Goal: Transaction & Acquisition: Download file/media

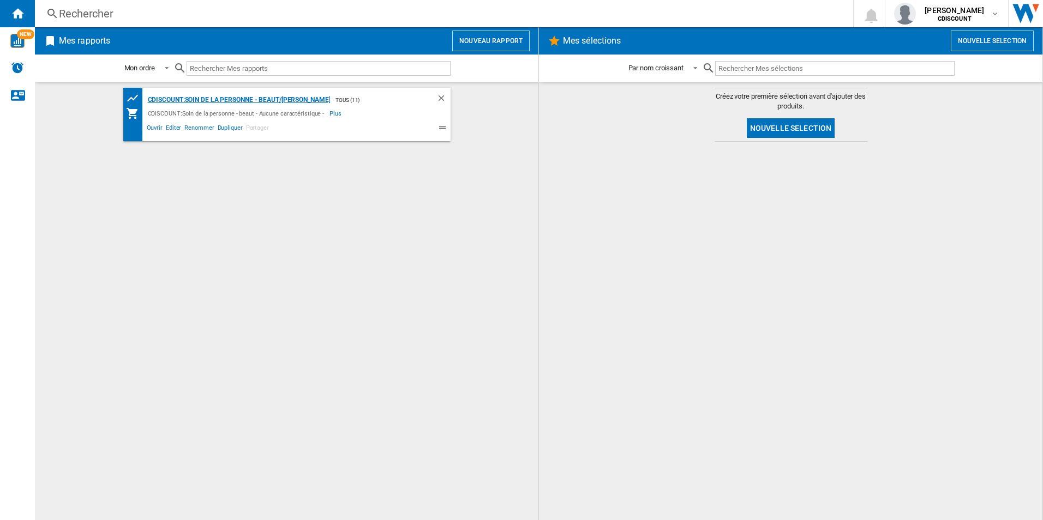
click at [252, 101] on div "CDISCOUNT:Soin de la personne - beaut/[PERSON_NAME]" at bounding box center [237, 100] width 185 height 14
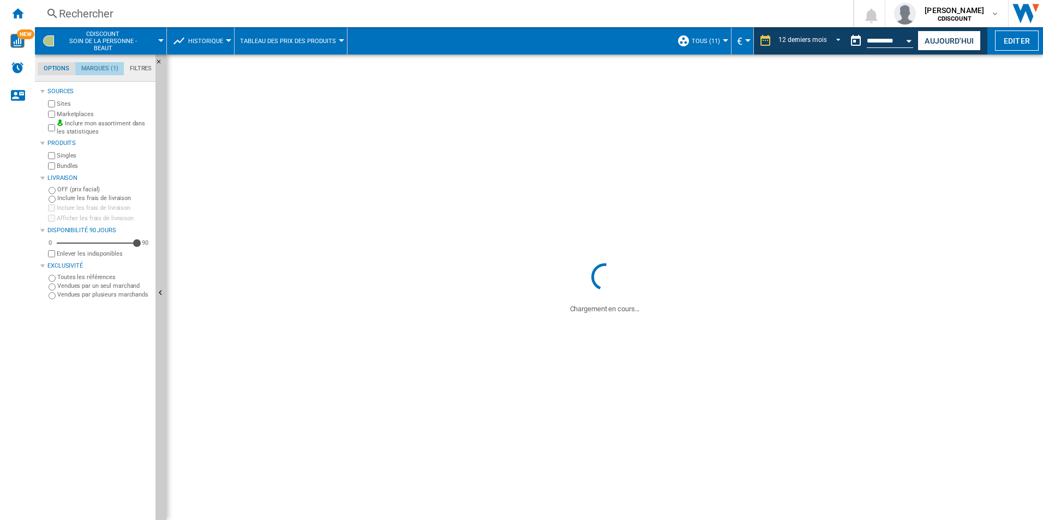
click at [106, 68] on md-tab-item "Marques (1)" at bounding box center [99, 68] width 49 height 13
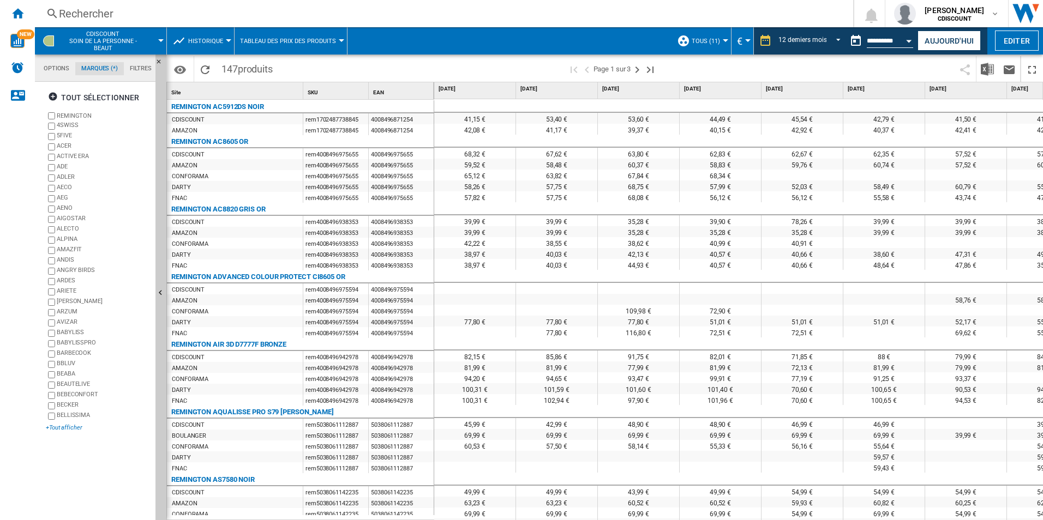
click at [62, 430] on div "+Tout afficher" at bounding box center [98, 428] width 105 height 8
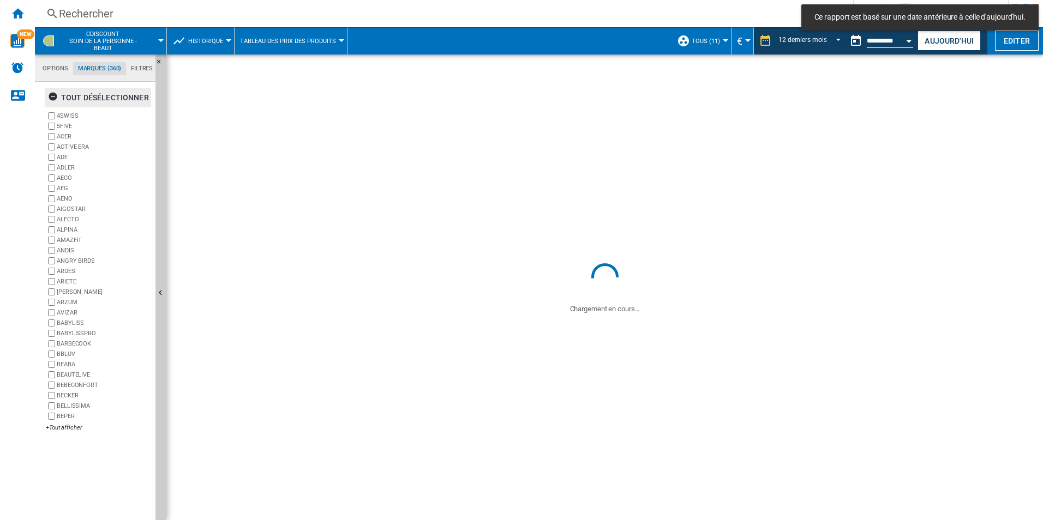
click at [80, 95] on div "tout désélectionner" at bounding box center [98, 98] width 101 height 20
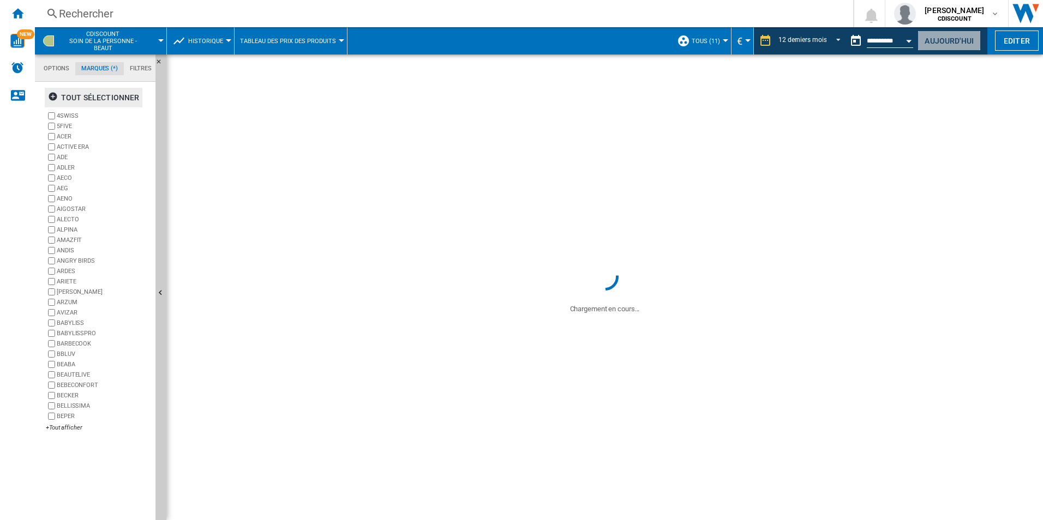
click at [970, 45] on button "Aujourd'hui" at bounding box center [948, 41] width 63 height 20
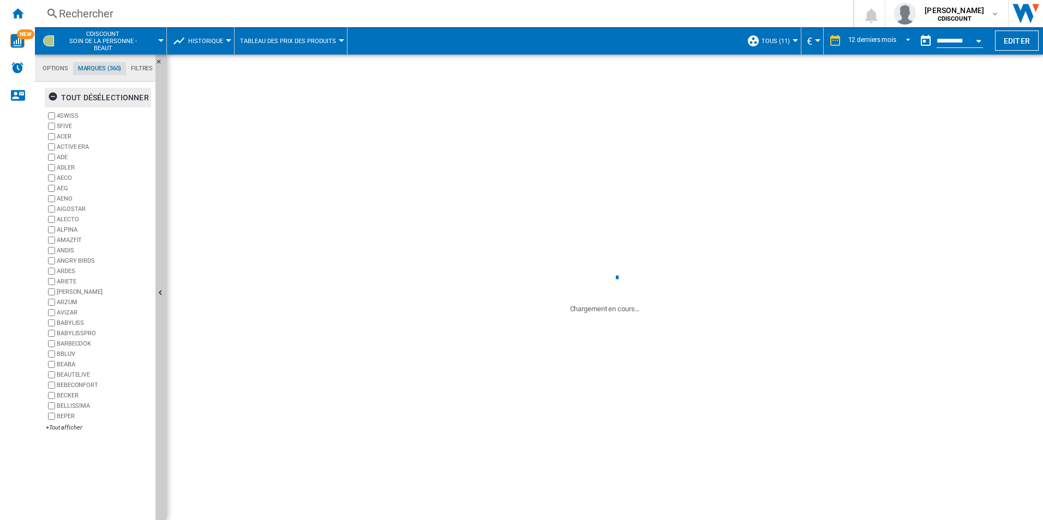
click at [91, 101] on div "tout désélectionner" at bounding box center [98, 98] width 101 height 20
click at [77, 428] on div "+Tout afficher" at bounding box center [98, 428] width 105 height 8
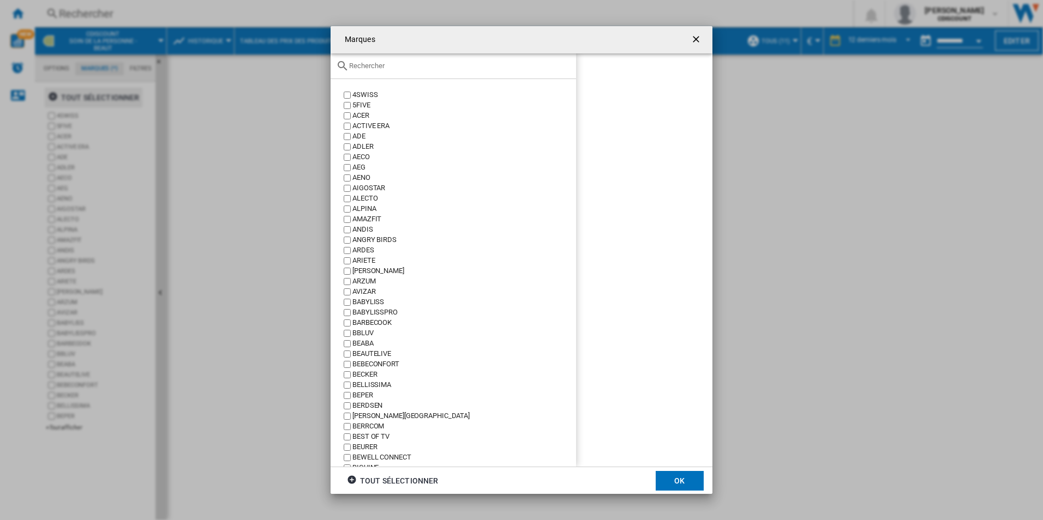
click at [384, 68] on input "Marques 4SWISS ..." at bounding box center [459, 66] width 221 height 8
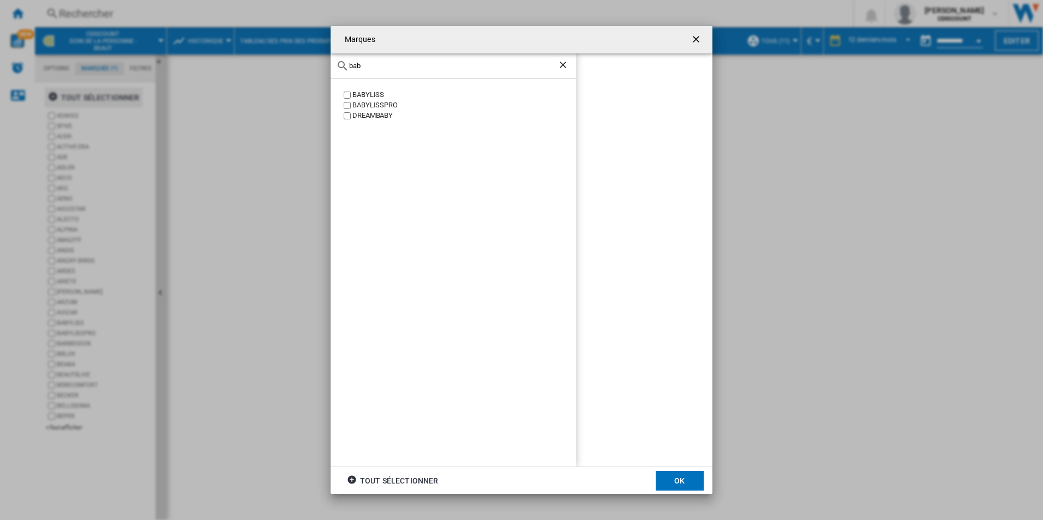
type input "bab"
click at [358, 93] on div "BABYLISS" at bounding box center [464, 95] width 224 height 10
click at [674, 480] on button "OK" at bounding box center [679, 481] width 48 height 20
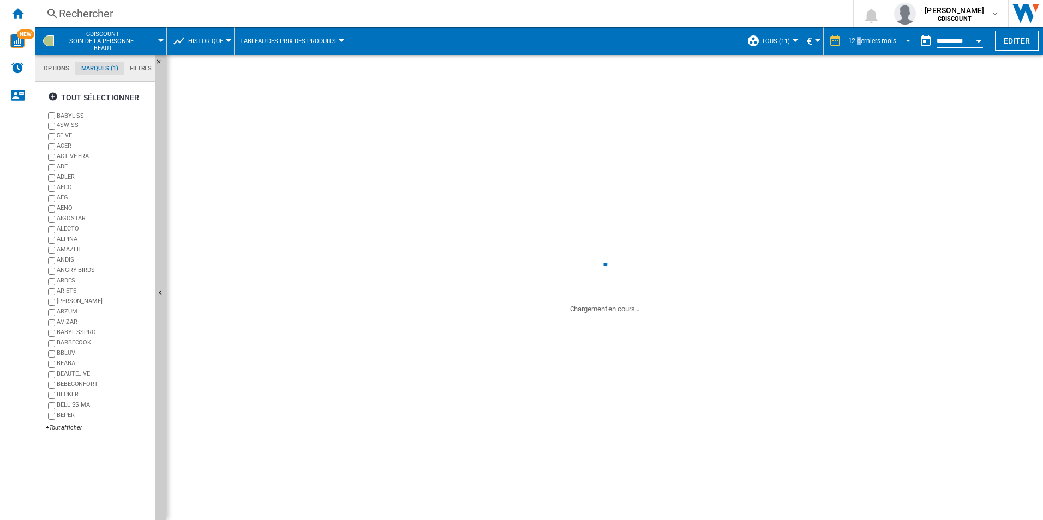
click at [857, 43] on div "12 derniers mois" at bounding box center [872, 41] width 48 height 8
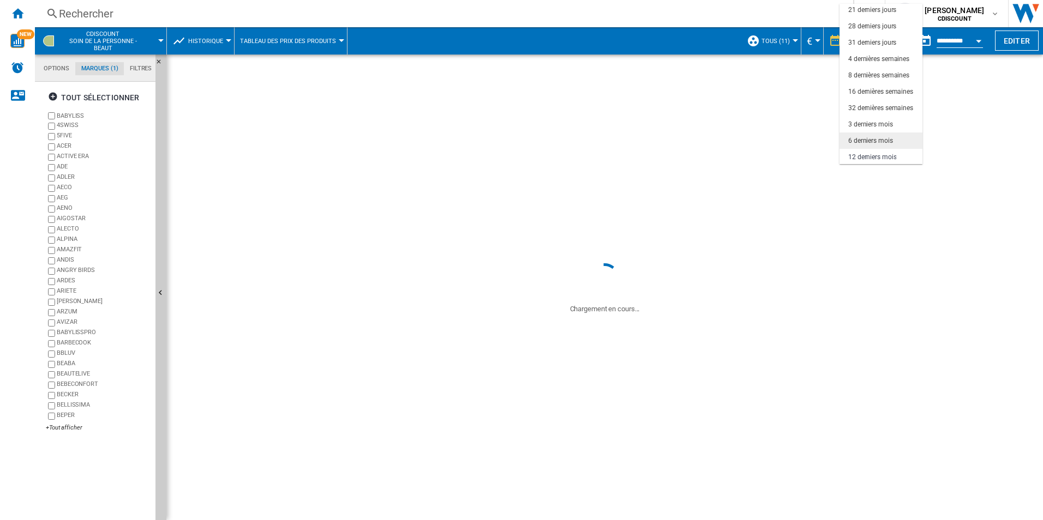
scroll to position [69, 0]
click at [887, 123] on div "6 derniers mois" at bounding box center [870, 123] width 45 height 9
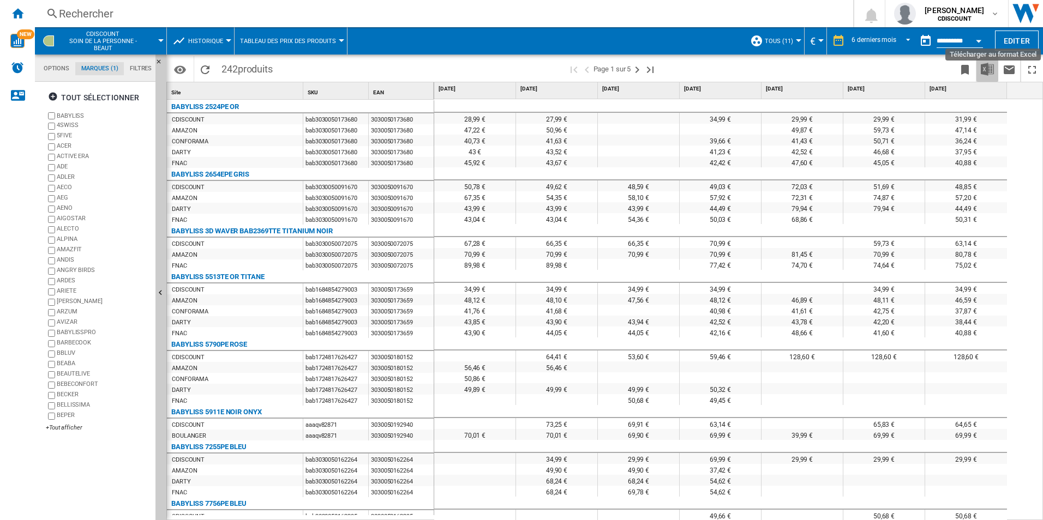
click at [977, 72] on button "Télécharger au format Excel" at bounding box center [987, 69] width 22 height 26
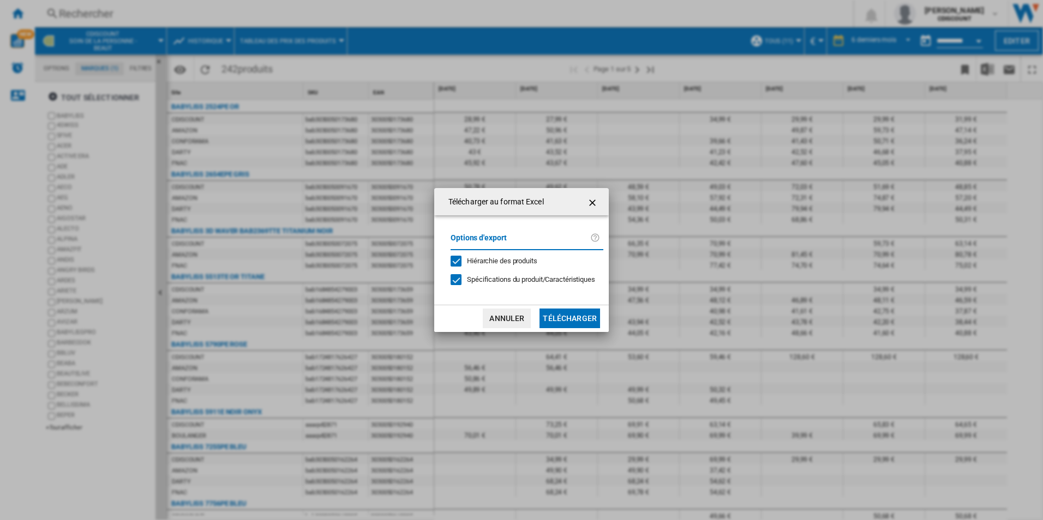
click at [584, 320] on button "Télécharger" at bounding box center [569, 319] width 61 height 20
